Goal: Task Accomplishment & Management: Manage account settings

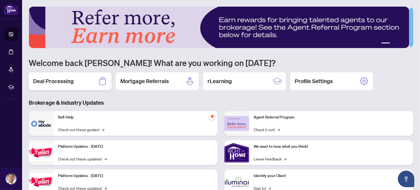
click at [62, 80] on h2 "Deal Processing" at bounding box center [53, 81] width 41 height 8
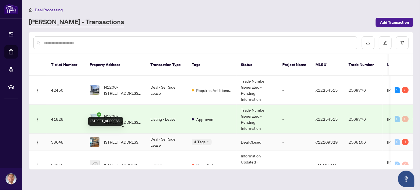
click at [124, 139] on span "[STREET_ADDRESS]" at bounding box center [121, 142] width 35 height 6
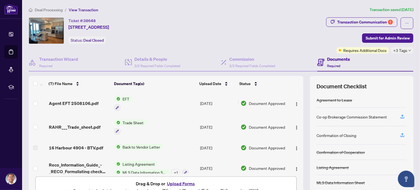
click at [143, 147] on span "Back to Vendor Letter" at bounding box center [141, 147] width 42 height 6
click at [125, 164] on span "Back to Vendor Letter" at bounding box center [133, 165] width 42 height 6
click at [212, 148] on td "[DATE]" at bounding box center [218, 148] width 41 height 18
click at [92, 149] on span "16 Harbour 4904 - BTV.pdf" at bounding box center [76, 147] width 54 height 7
click at [124, 152] on td "Back to Vendor Letter" at bounding box center [155, 148] width 86 height 18
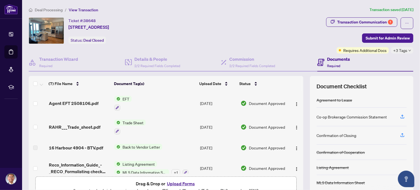
click at [124, 152] on td "Back to Vendor Letter" at bounding box center [155, 148] width 86 height 18
click at [130, 146] on span "Back to Vendor Letter" at bounding box center [141, 147] width 42 height 6
click at [295, 149] on img "button" at bounding box center [297, 148] width 4 height 4
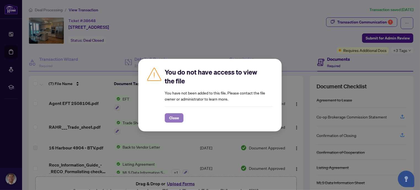
click at [177, 116] on span "Close" at bounding box center [174, 118] width 10 height 9
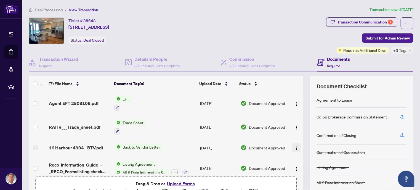
click at [295, 146] on img "button" at bounding box center [297, 148] width 4 height 4
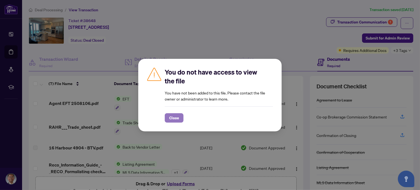
click at [174, 118] on span "Close" at bounding box center [174, 118] width 10 height 9
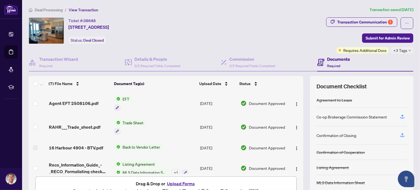
click at [255, 147] on span "Document Approved" at bounding box center [267, 148] width 36 height 6
click at [295, 147] on img "button" at bounding box center [297, 148] width 4 height 4
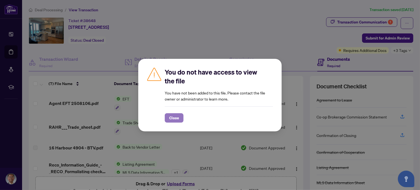
click at [173, 118] on span "Close" at bounding box center [174, 118] width 10 height 9
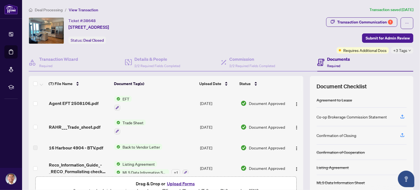
click at [146, 147] on span "Back to Vendor Letter" at bounding box center [141, 147] width 42 height 6
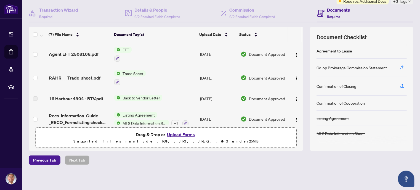
click at [134, 72] on span "Trade Sheet" at bounding box center [132, 73] width 25 height 6
click at [295, 77] on img "button" at bounding box center [297, 78] width 4 height 4
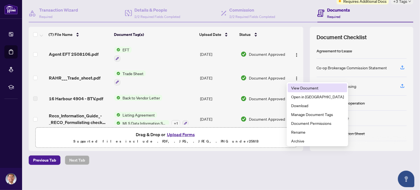
click at [299, 88] on span "View Document" at bounding box center [317, 88] width 53 height 6
